Goal: Task Accomplishment & Management: Use online tool/utility

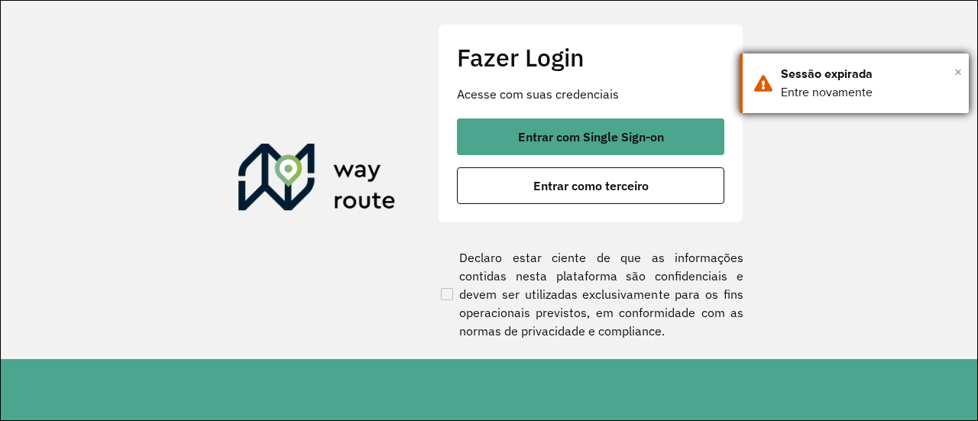
click at [961, 66] on span "×" at bounding box center [958, 71] width 8 height 23
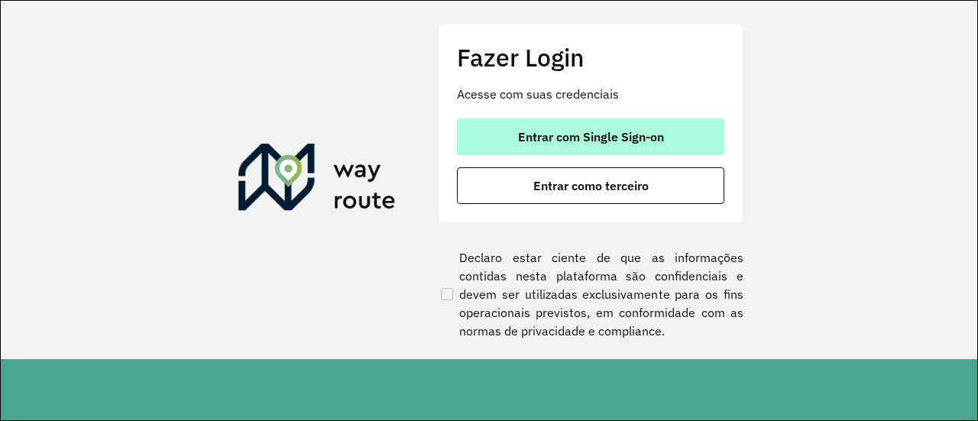
click at [565, 138] on span "Entrar com Single Sign-on" at bounding box center [591, 137] width 146 height 12
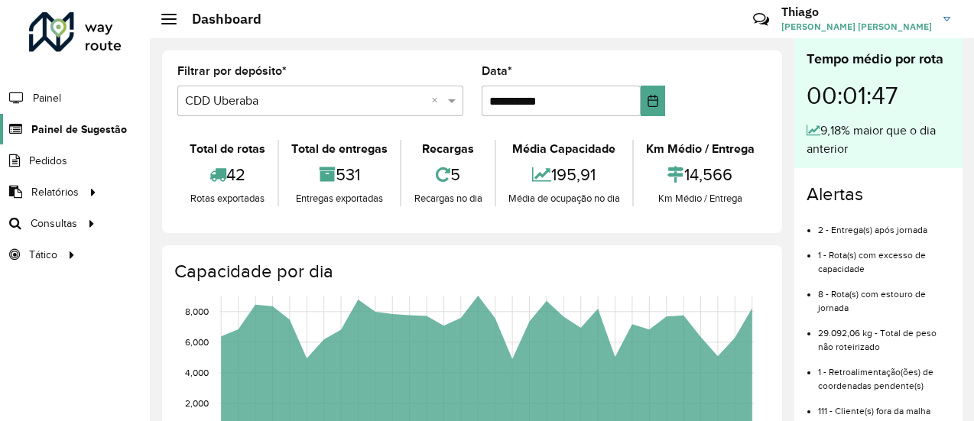
click at [65, 127] on span "Painel de Sugestão" at bounding box center [79, 130] width 96 height 16
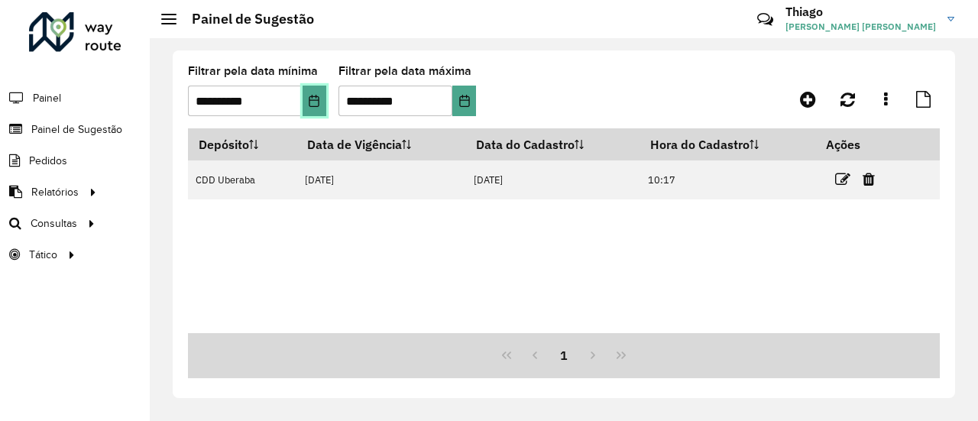
click at [313, 100] on icon "Choose Date" at bounding box center [314, 101] width 12 height 12
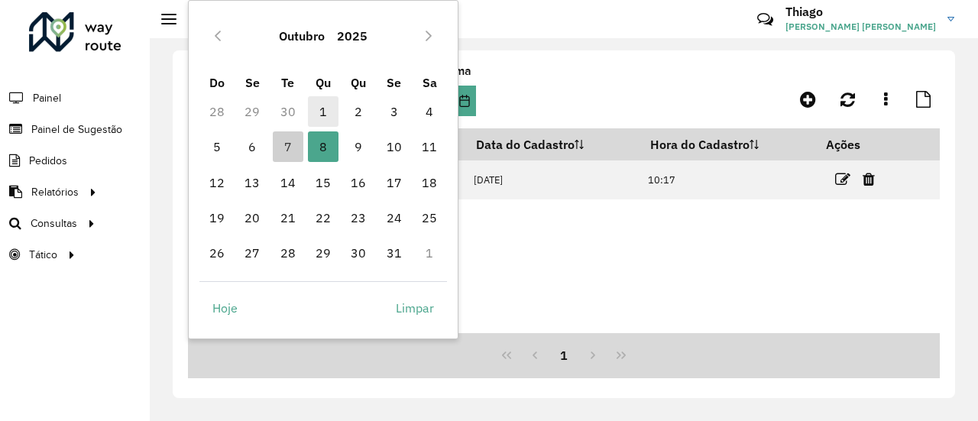
click at [332, 108] on span "1" at bounding box center [323, 111] width 31 height 31
type input "**********"
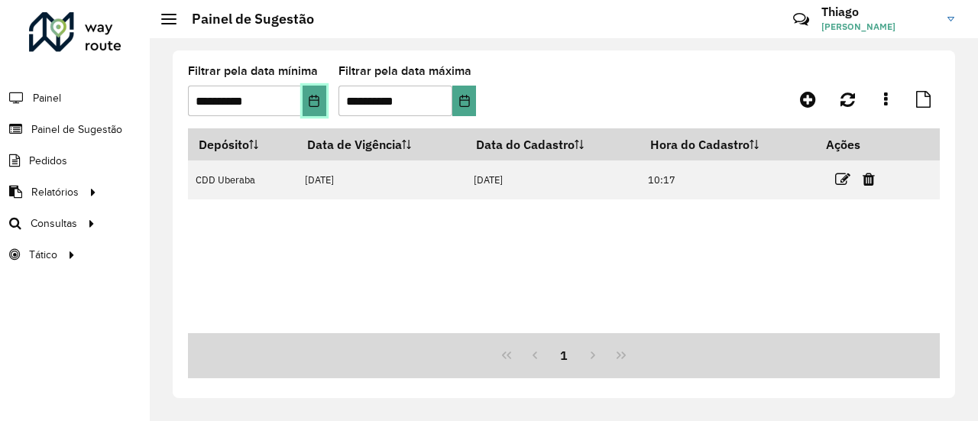
click at [319, 97] on icon "Choose Date" at bounding box center [314, 101] width 12 height 12
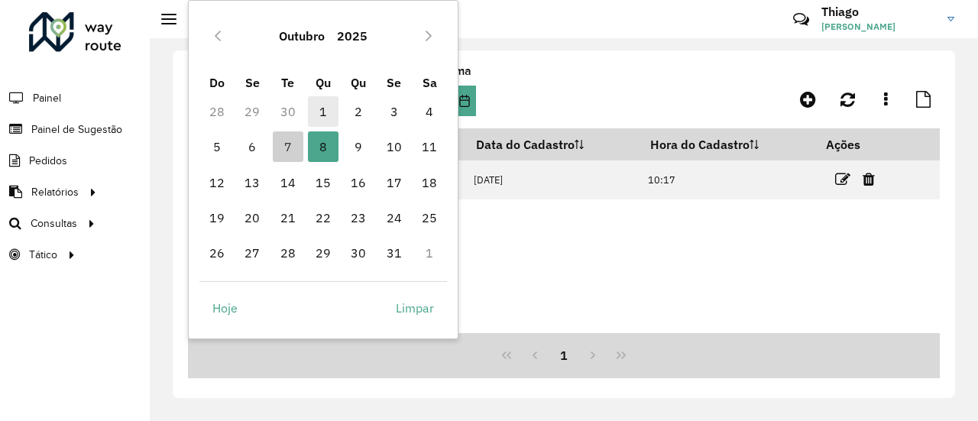
click at [332, 108] on span "1" at bounding box center [323, 111] width 31 height 31
type input "**********"
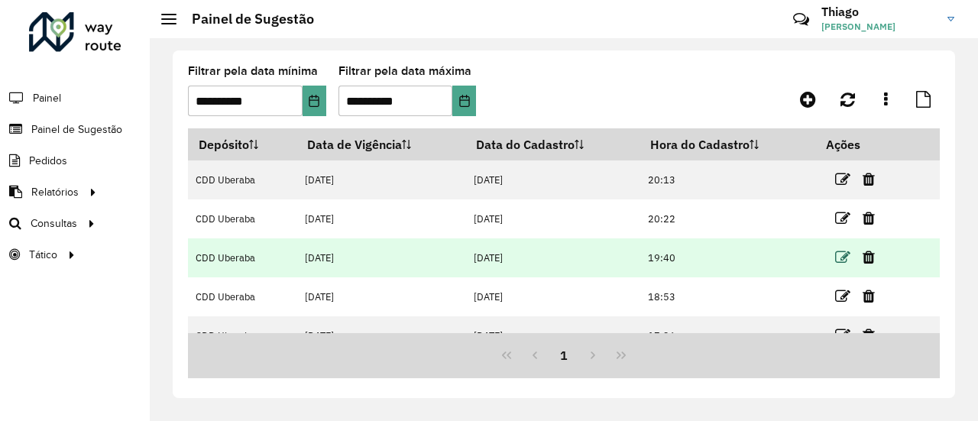
click at [839, 257] on icon at bounding box center [842, 257] width 15 height 15
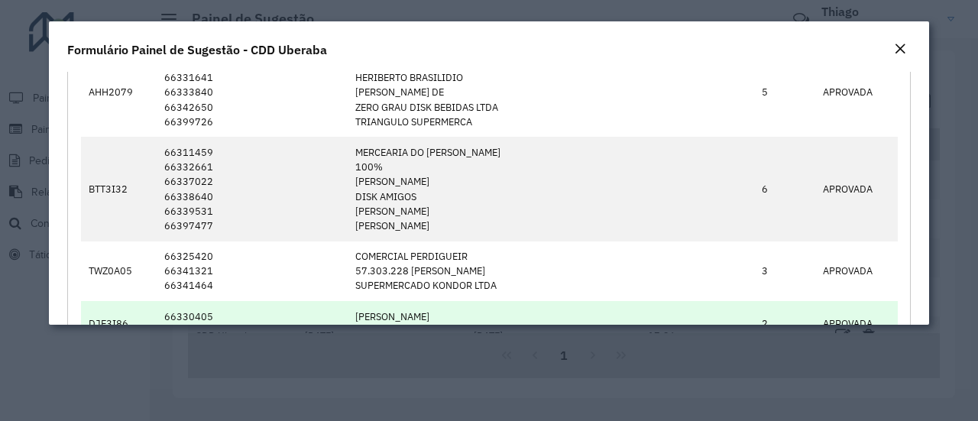
scroll to position [1452, 0]
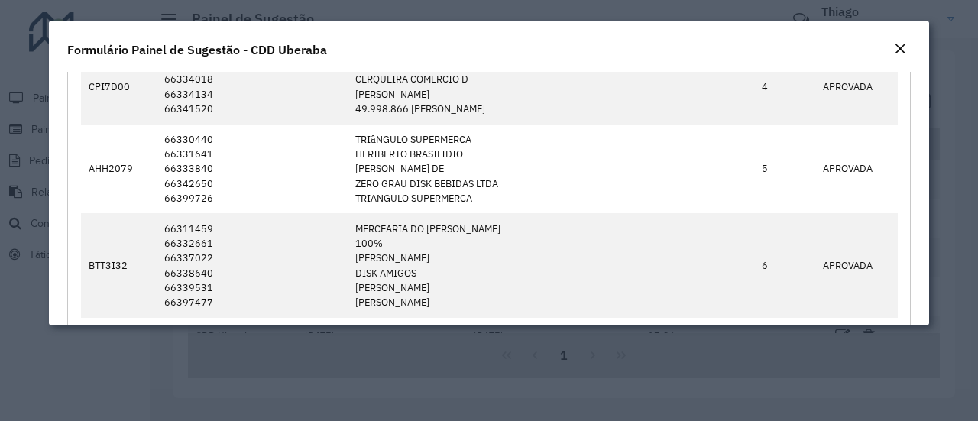
click at [892, 47] on button "Close" at bounding box center [900, 50] width 21 height 20
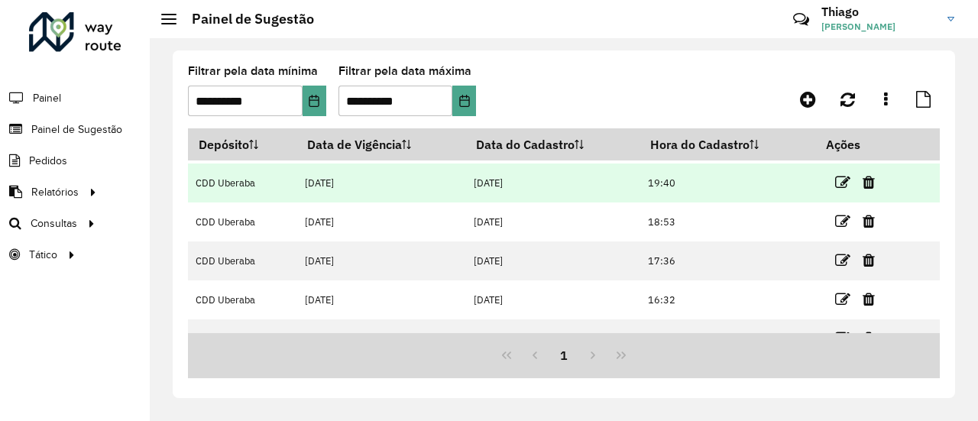
scroll to position [136, 0]
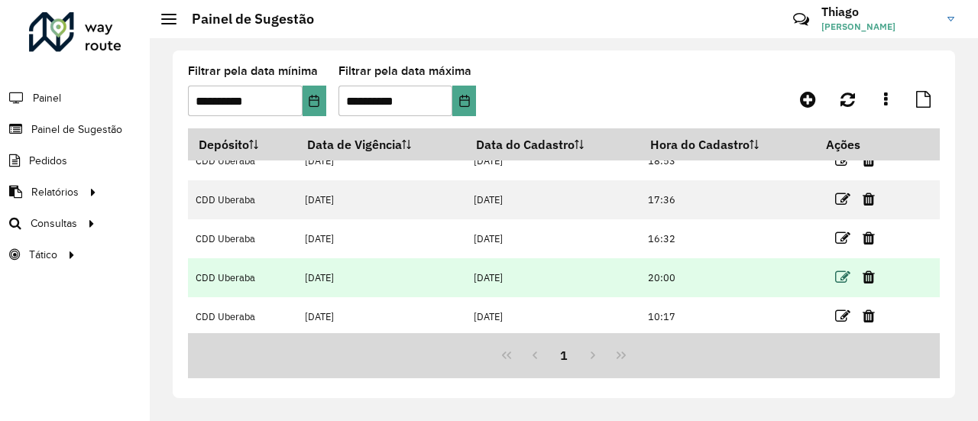
click at [839, 277] on icon at bounding box center [842, 277] width 15 height 15
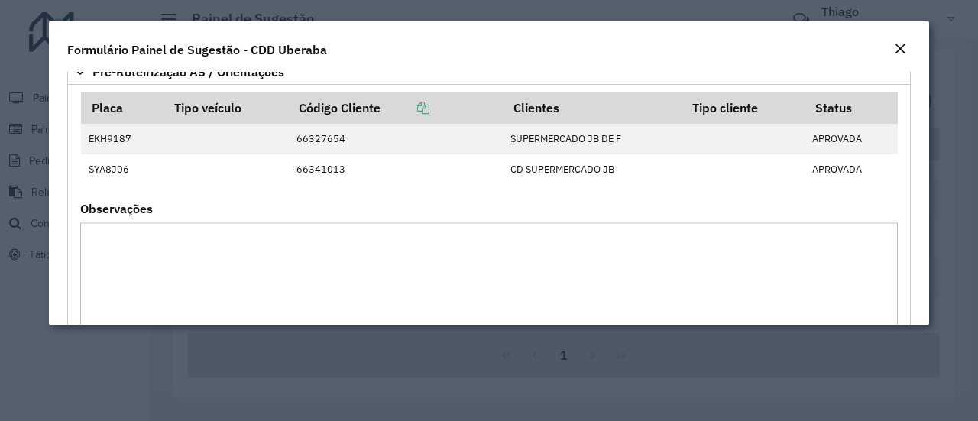
scroll to position [2598, 0]
